Goal: Task Accomplishment & Management: Use online tool/utility

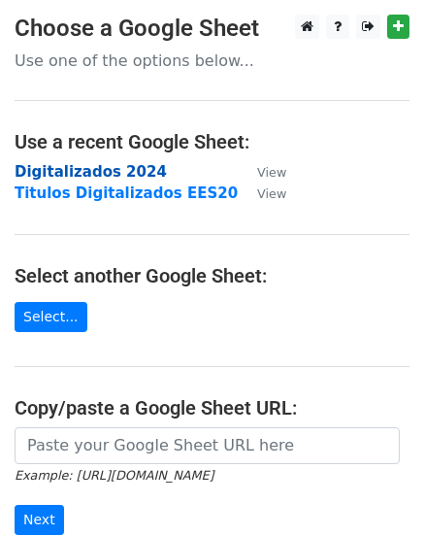
click at [85, 176] on strong "Digitalizados 2024" at bounding box center [91, 171] width 152 height 17
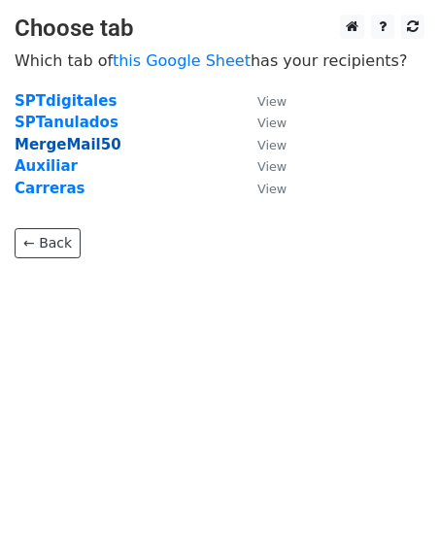
click at [79, 149] on strong "MergeMail50" at bounding box center [68, 144] width 107 height 17
click at [75, 144] on strong "MergeMail50" at bounding box center [68, 144] width 107 height 17
click at [41, 142] on strong "MergeMail50" at bounding box center [68, 144] width 107 height 17
click at [60, 145] on strong "MergeMail50" at bounding box center [68, 144] width 107 height 17
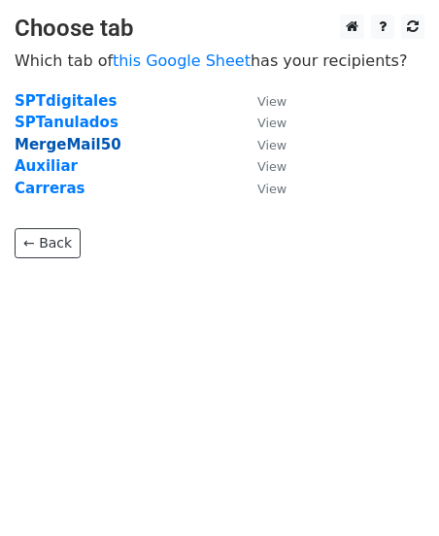
click at [56, 150] on strong "MergeMail50" at bounding box center [68, 144] width 107 height 17
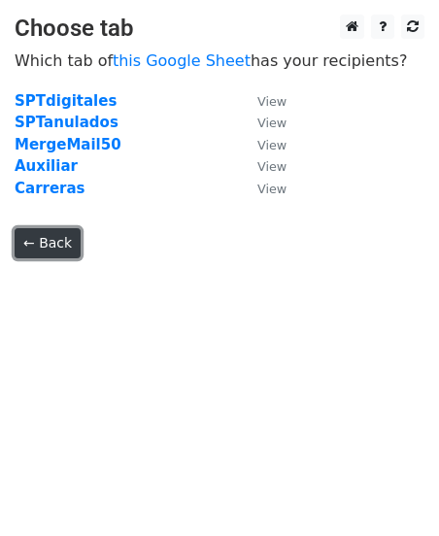
click at [56, 250] on link "← Back" at bounding box center [48, 243] width 66 height 30
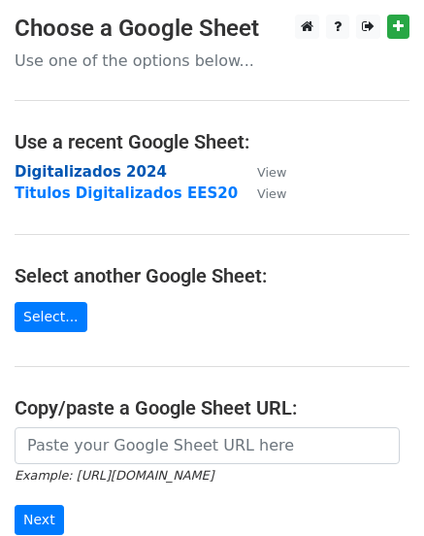
click at [90, 177] on strong "Digitalizados 2024" at bounding box center [91, 171] width 152 height 17
click at [77, 171] on strong "Digitalizados 2024" at bounding box center [91, 171] width 152 height 17
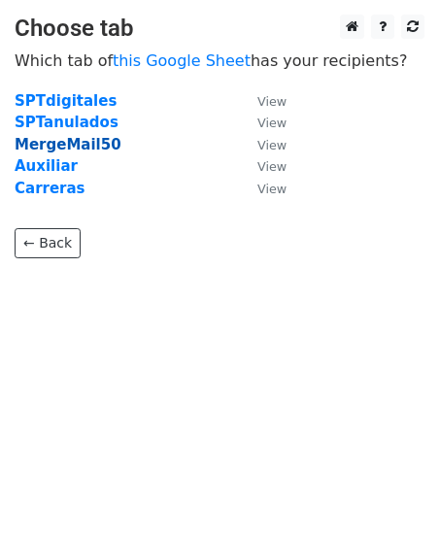
click at [83, 145] on strong "MergeMail50" at bounding box center [68, 144] width 107 height 17
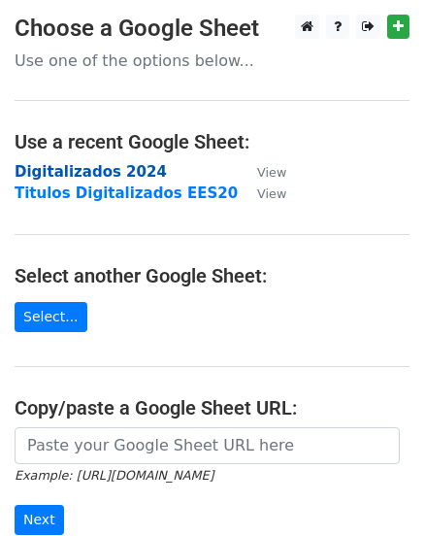
click at [97, 172] on strong "Digitalizados 2024" at bounding box center [91, 171] width 152 height 17
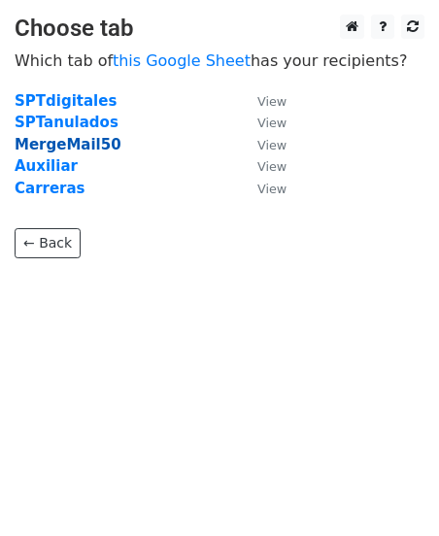
click at [88, 150] on strong "MergeMail50" at bounding box center [68, 144] width 107 height 17
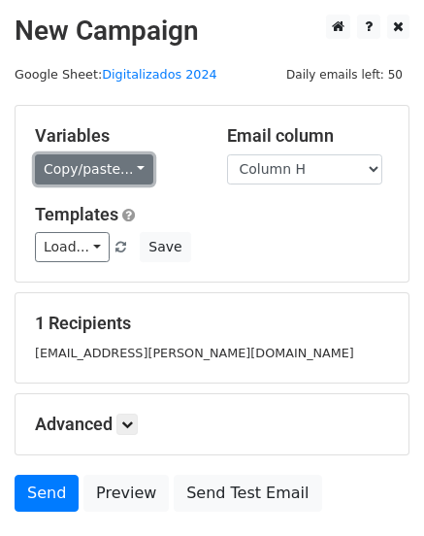
click at [129, 174] on link "Copy/paste..." at bounding box center [94, 169] width 118 height 30
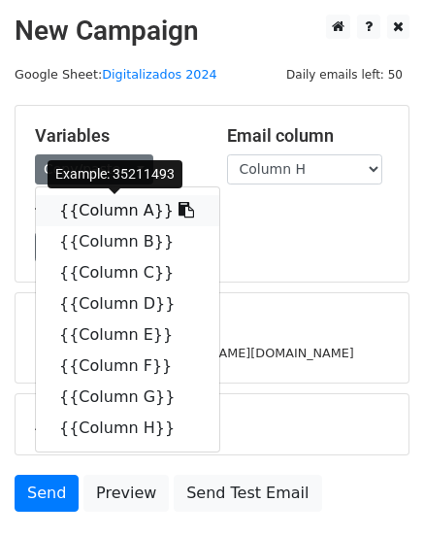
click at [110, 214] on link "{{Column A}}" at bounding box center [128, 210] width 184 height 31
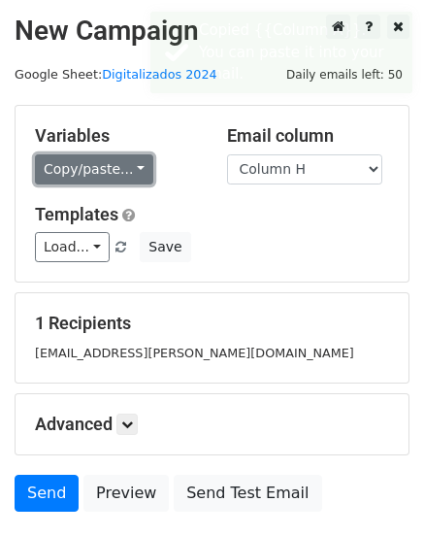
click at [117, 176] on link "Copy/paste..." at bounding box center [94, 169] width 118 height 30
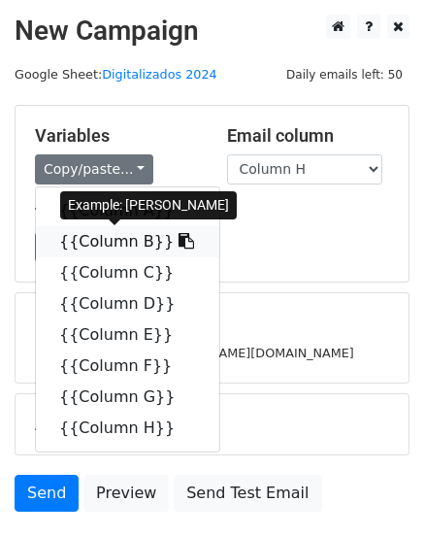
click at [115, 245] on link "{{Column B}}" at bounding box center [128, 241] width 184 height 31
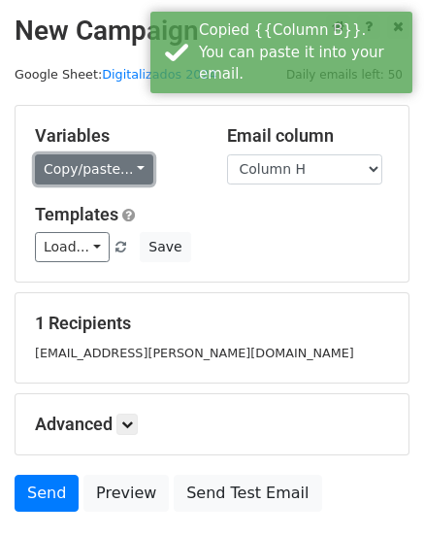
click at [119, 168] on link "Copy/paste..." at bounding box center [94, 169] width 118 height 30
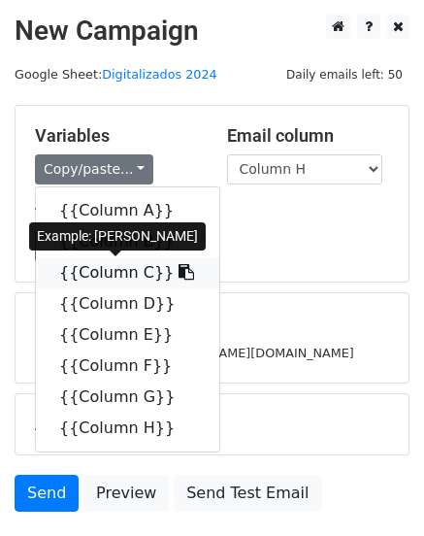
click at [117, 273] on link "{{Column C}}" at bounding box center [128, 272] width 184 height 31
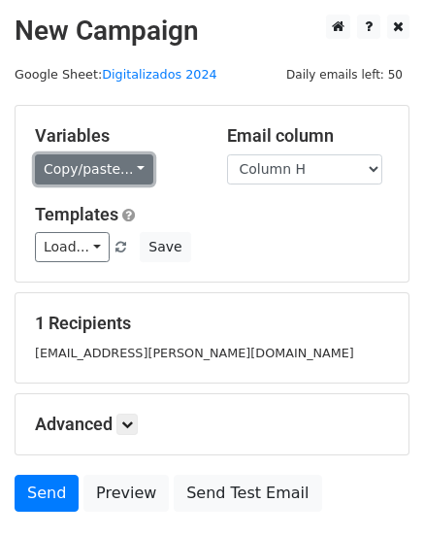
click at [119, 173] on link "Copy/paste..." at bounding box center [94, 169] width 118 height 30
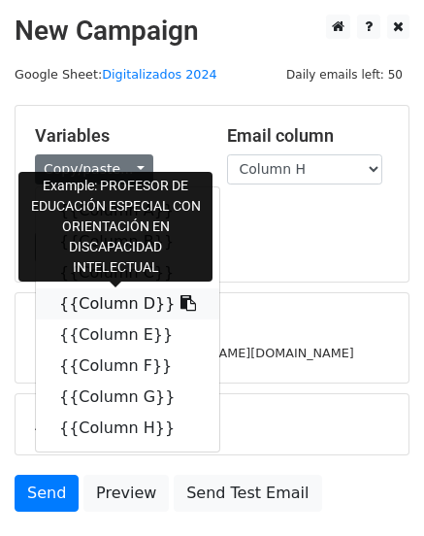
click at [117, 308] on link "{{Column D}}" at bounding box center [128, 303] width 184 height 31
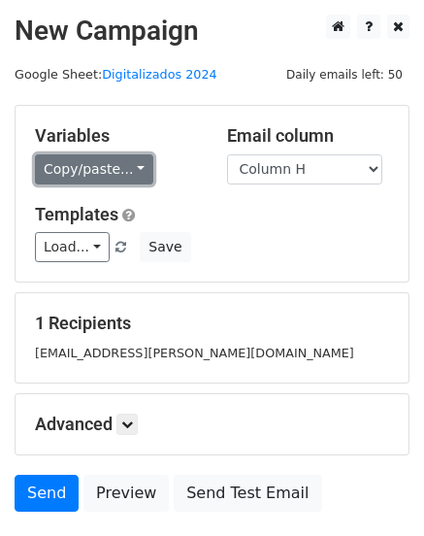
click at [122, 176] on link "Copy/paste..." at bounding box center [94, 169] width 118 height 30
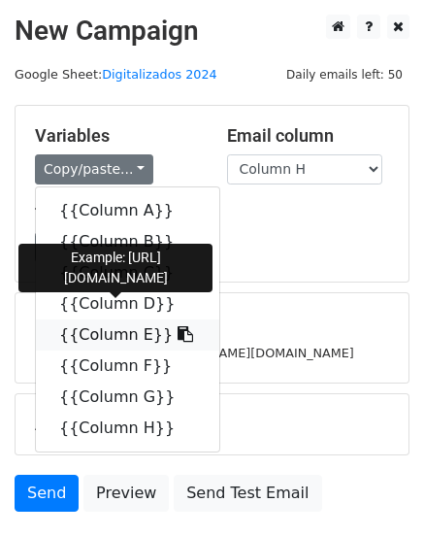
click at [86, 339] on link "{{Column E}}" at bounding box center [128, 334] width 184 height 31
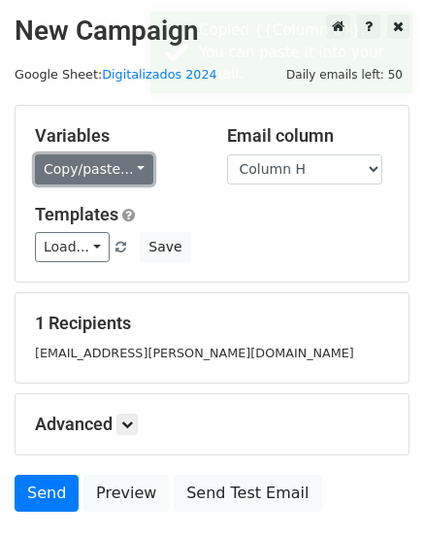
click at [132, 173] on link "Copy/paste..." at bounding box center [94, 169] width 118 height 30
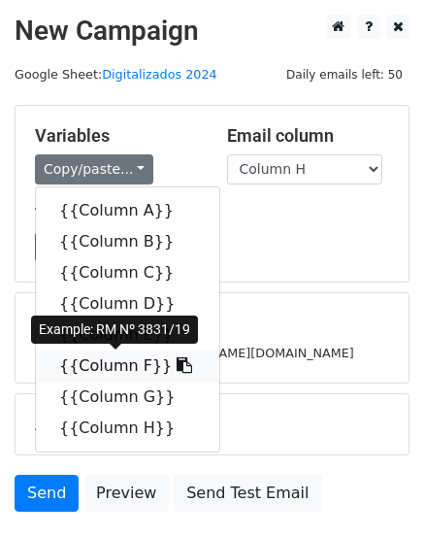
click at [109, 368] on link "{{Column F}}" at bounding box center [128, 366] width 184 height 31
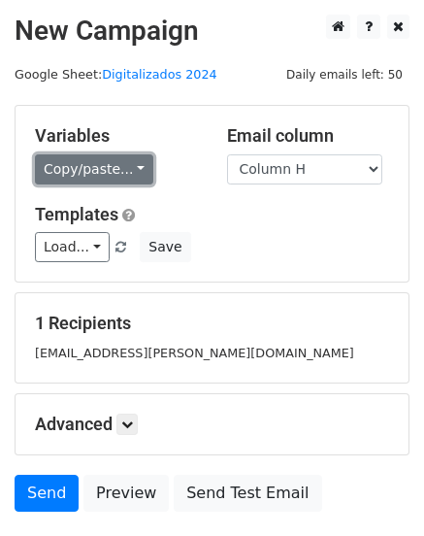
click at [114, 180] on link "Copy/paste..." at bounding box center [94, 169] width 118 height 30
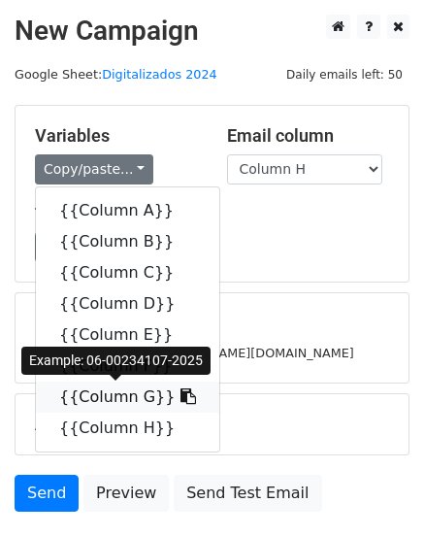
click at [108, 396] on link "{{Column G}}" at bounding box center [128, 397] width 184 height 31
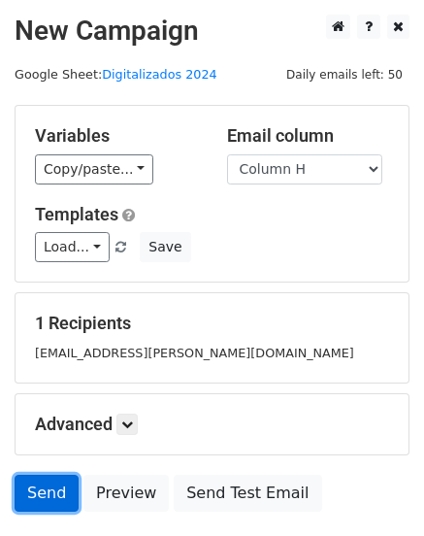
click at [50, 498] on link "Send" at bounding box center [47, 493] width 64 height 37
